Goal: Transaction & Acquisition: Purchase product/service

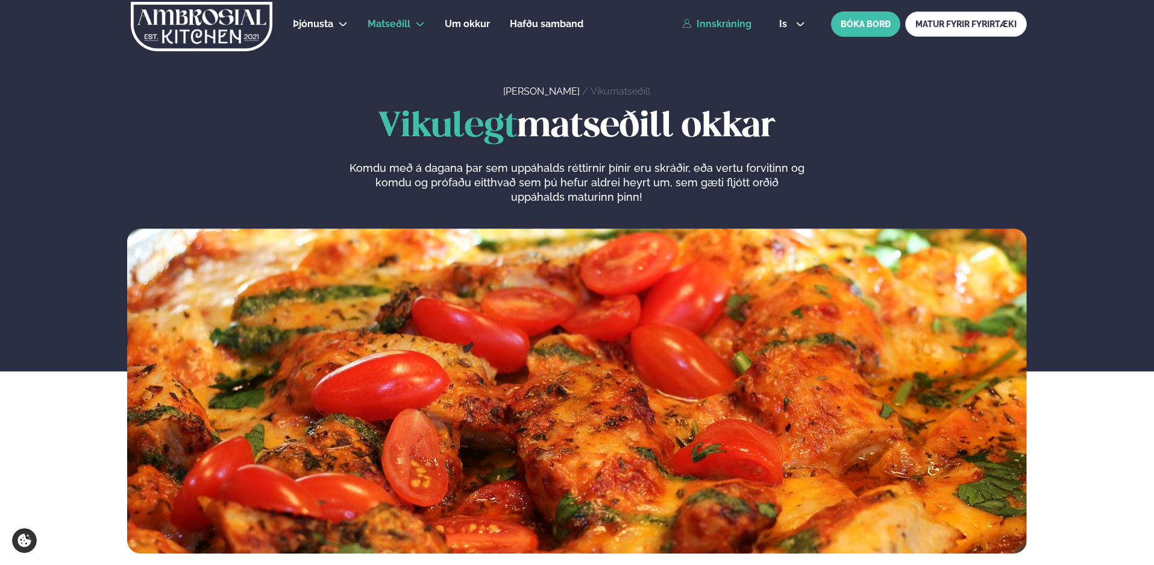
click at [703, 23] on link "Innskráning" at bounding box center [716, 24] width 69 height 11
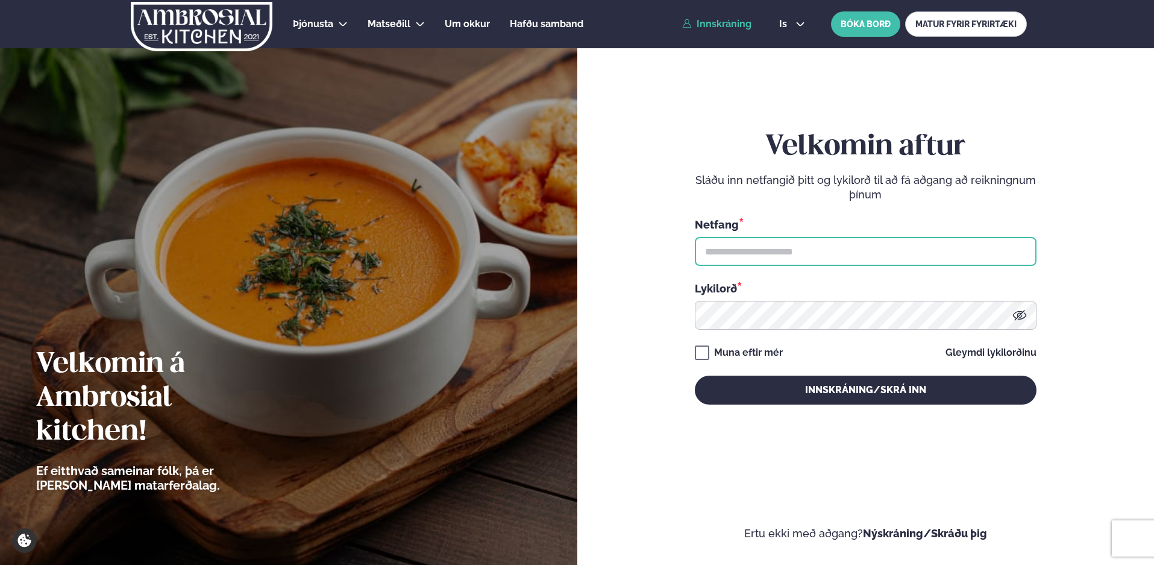
type input "**********"
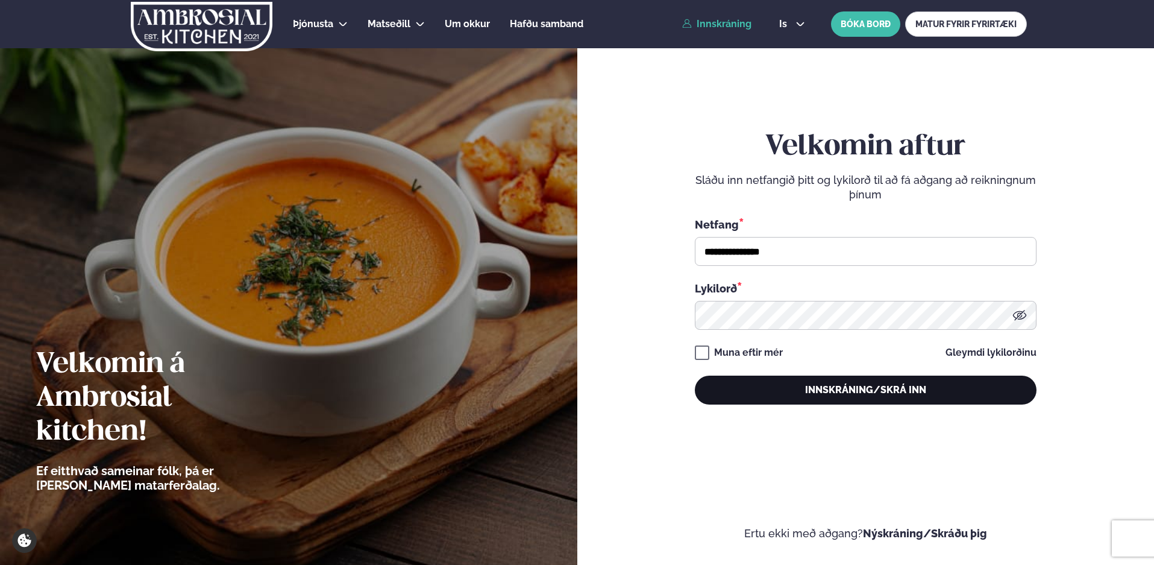
click at [772, 394] on button "Innskráning/Skrá inn" at bounding box center [866, 390] width 342 height 29
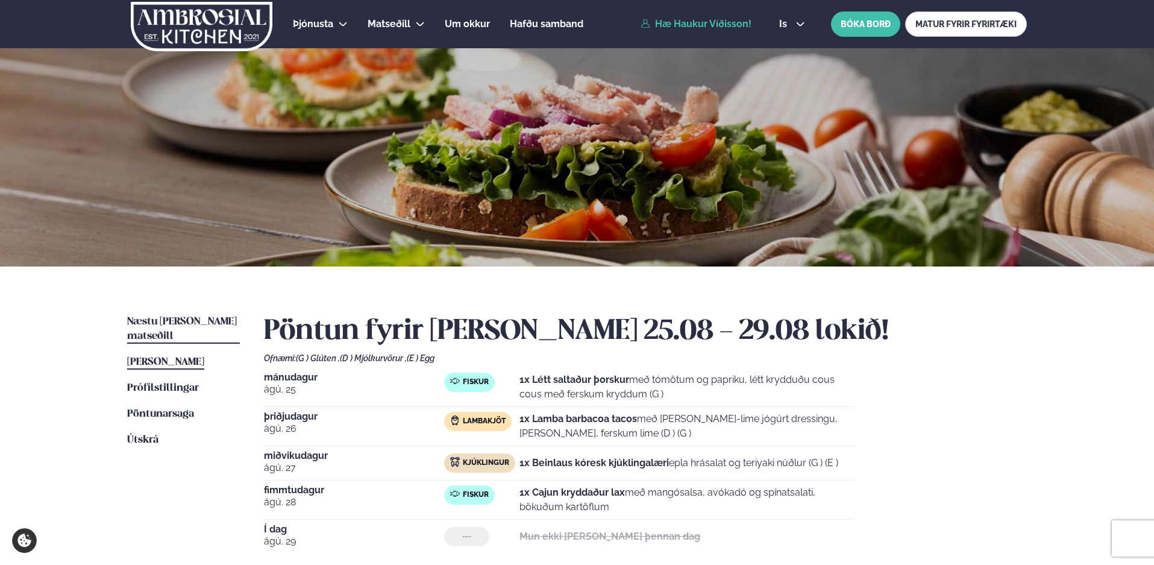
click at [178, 322] on span "Næstu [PERSON_NAME] matseðill" at bounding box center [182, 328] width 110 height 25
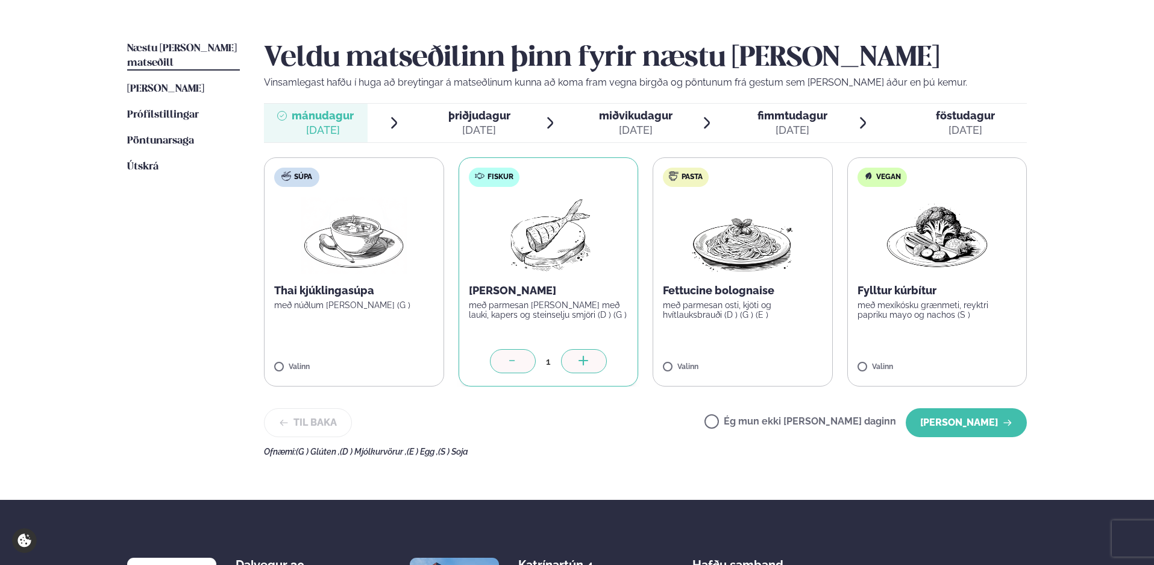
scroll to position [301, 0]
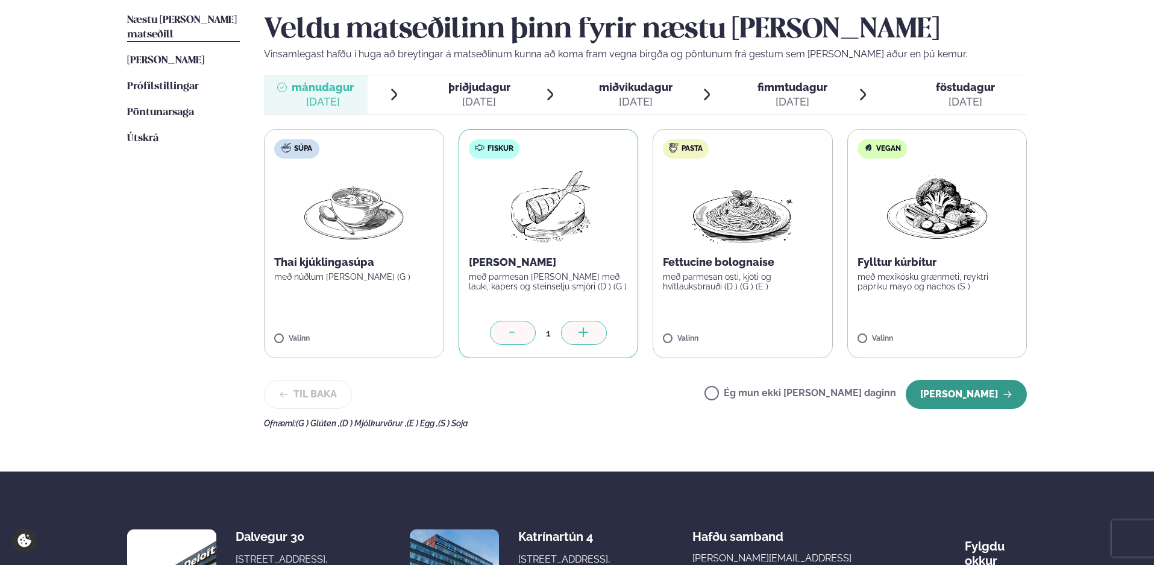
click at [939, 392] on button "[PERSON_NAME]" at bounding box center [966, 394] width 121 height 29
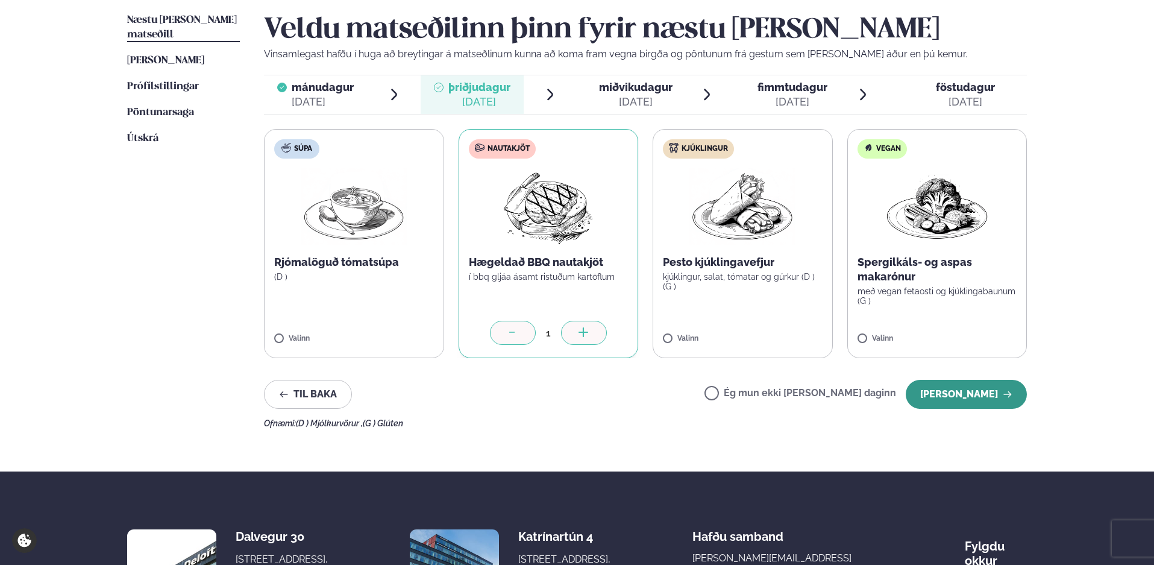
click at [936, 391] on button "[PERSON_NAME]" at bounding box center [966, 394] width 121 height 29
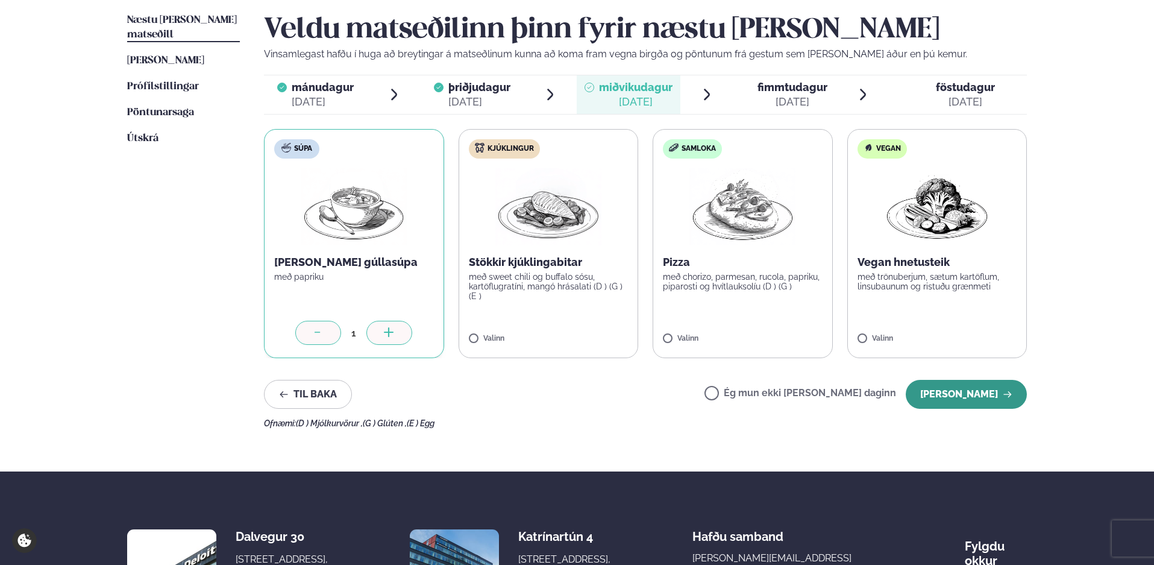
click at [973, 403] on button "[PERSON_NAME]" at bounding box center [966, 394] width 121 height 29
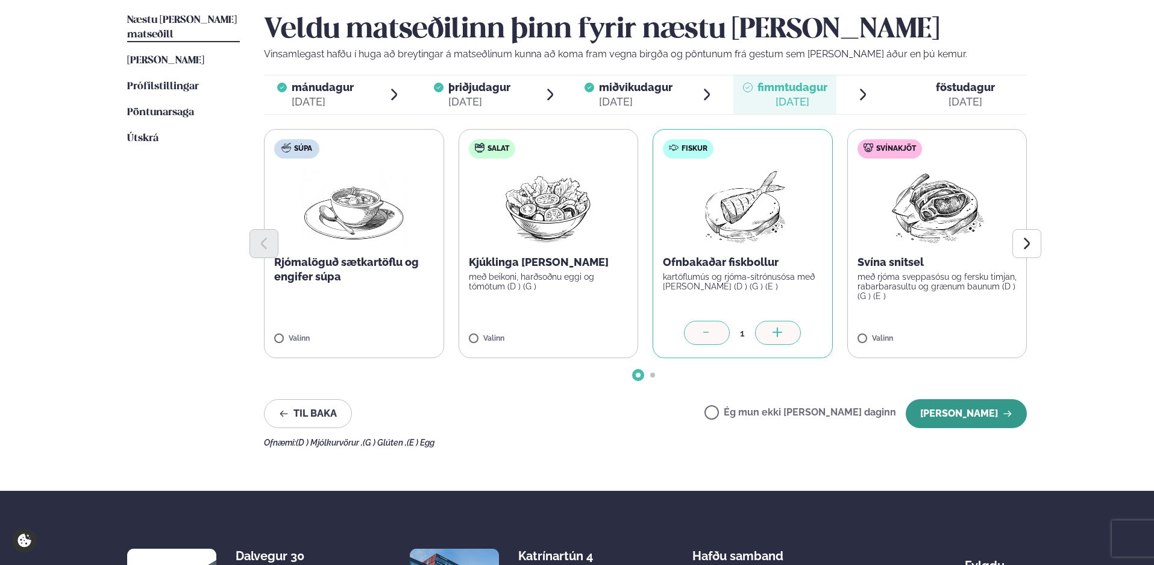
click at [936, 414] on button "[PERSON_NAME]" at bounding box center [966, 413] width 121 height 29
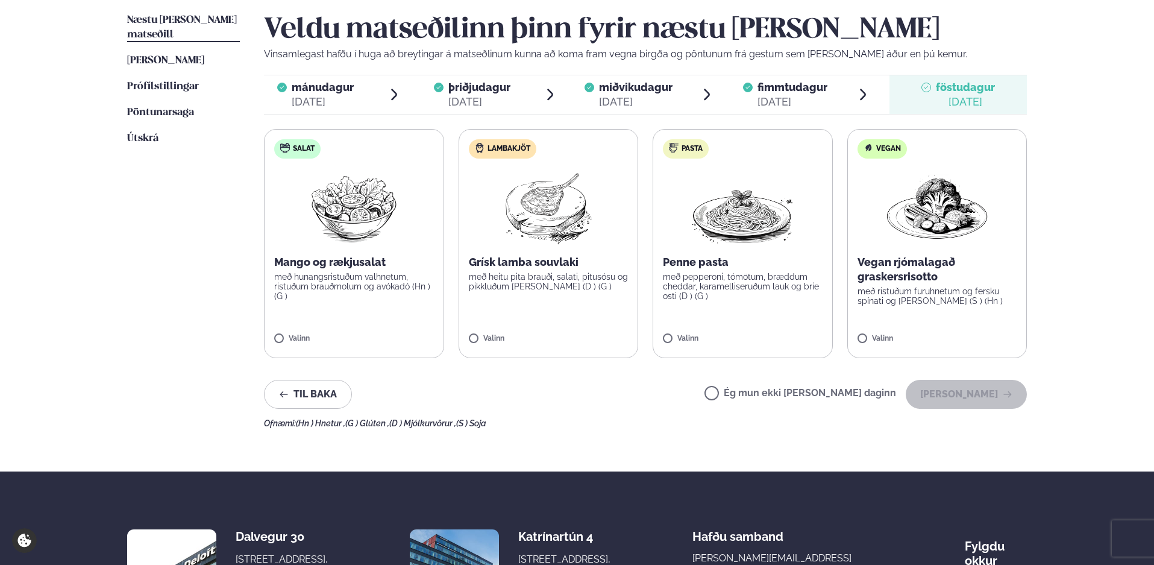
click at [754, 390] on label "Ég mun ekki [PERSON_NAME] daginn" at bounding box center [801, 394] width 192 height 13
click at [966, 392] on button "[PERSON_NAME]" at bounding box center [966, 394] width 121 height 29
